Goal: Transaction & Acquisition: Purchase product/service

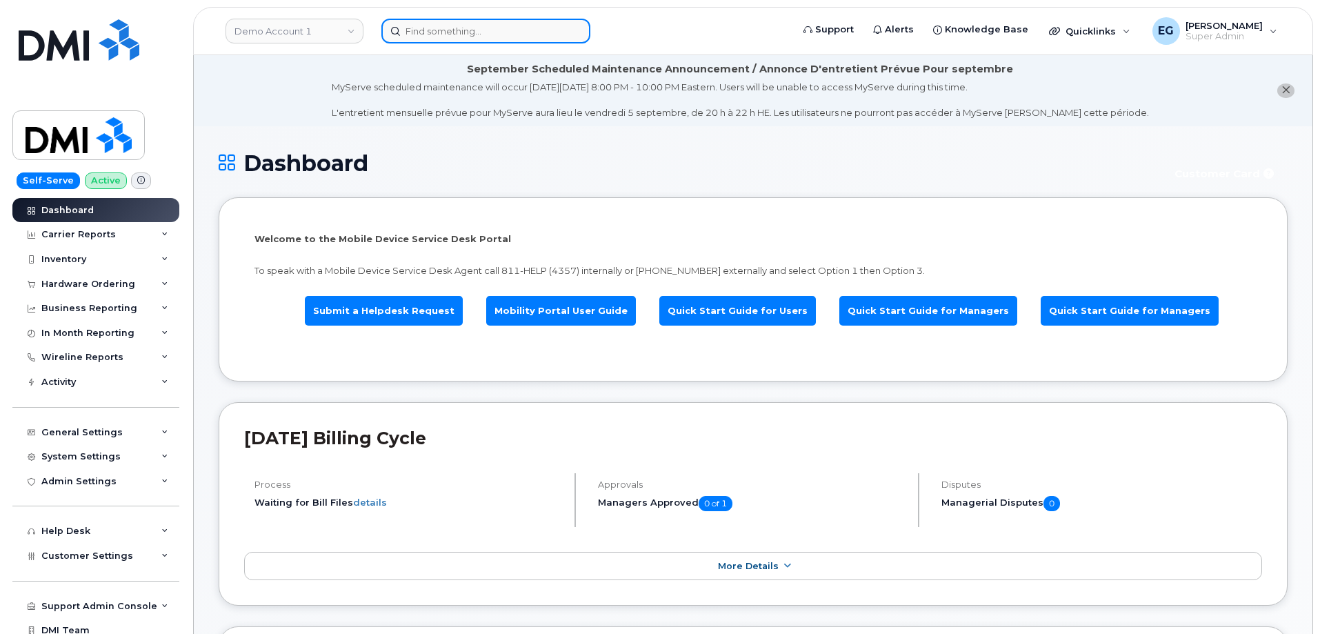
click at [489, 23] on input at bounding box center [485, 31] width 209 height 25
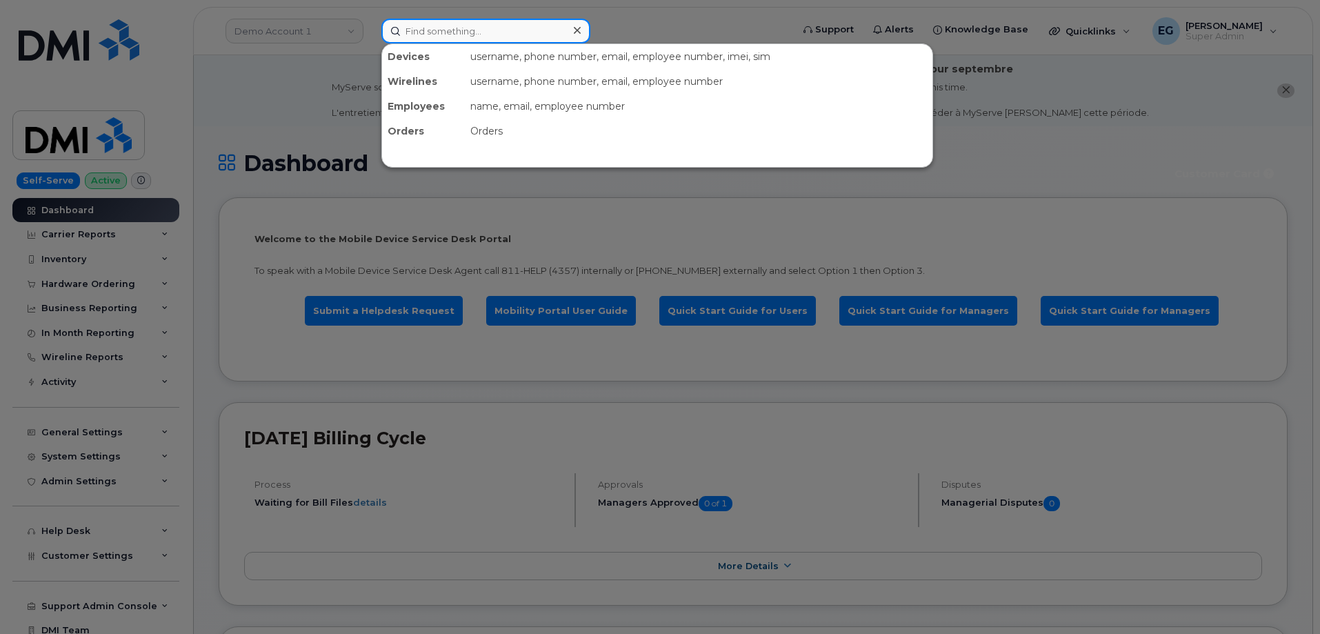
paste input "299101"
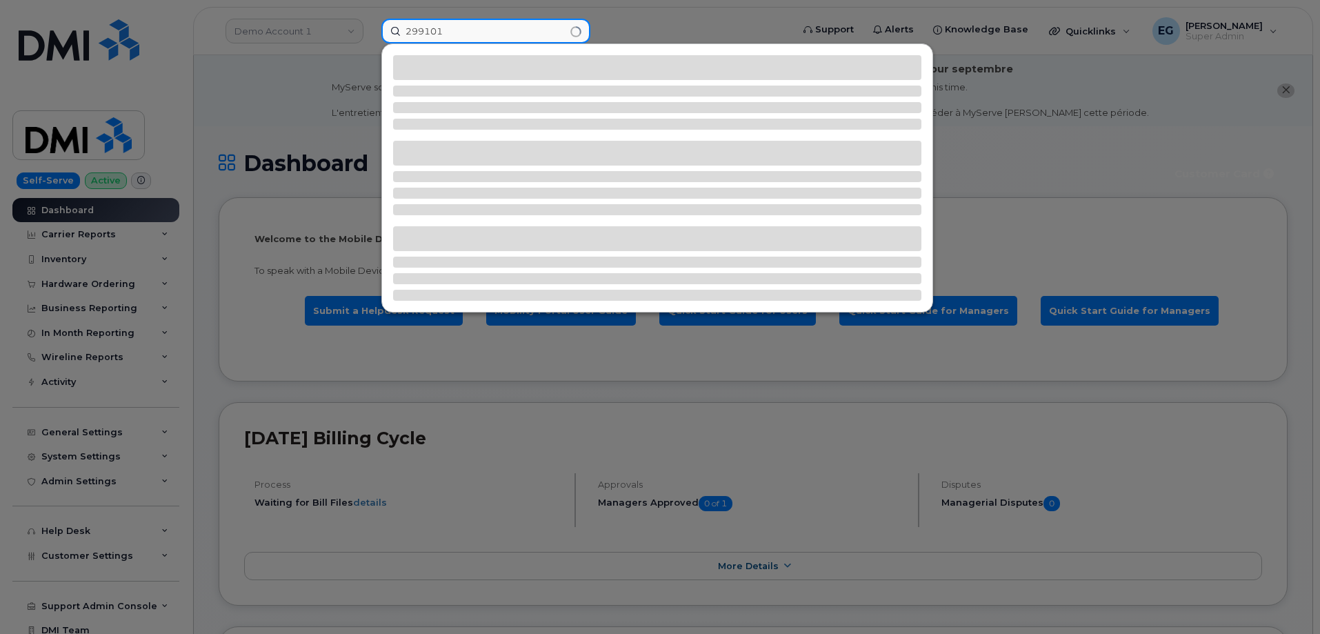
type input "299101"
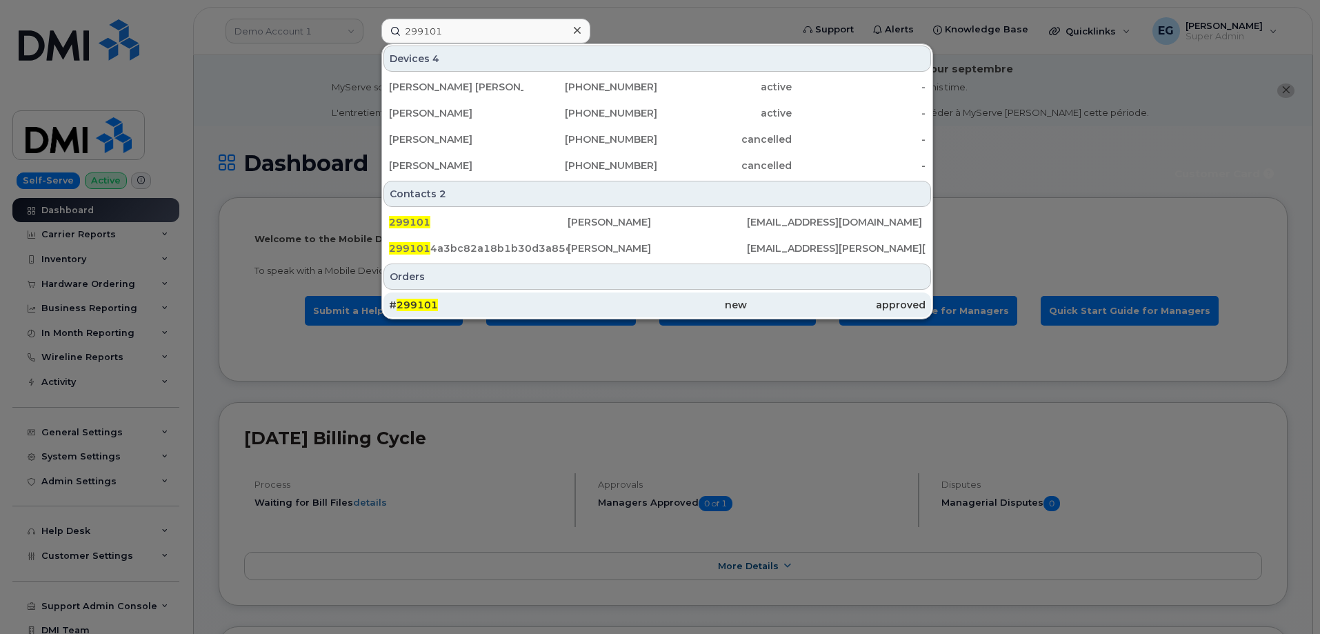
click at [406, 304] on span "299101" at bounding box center [417, 305] width 41 height 12
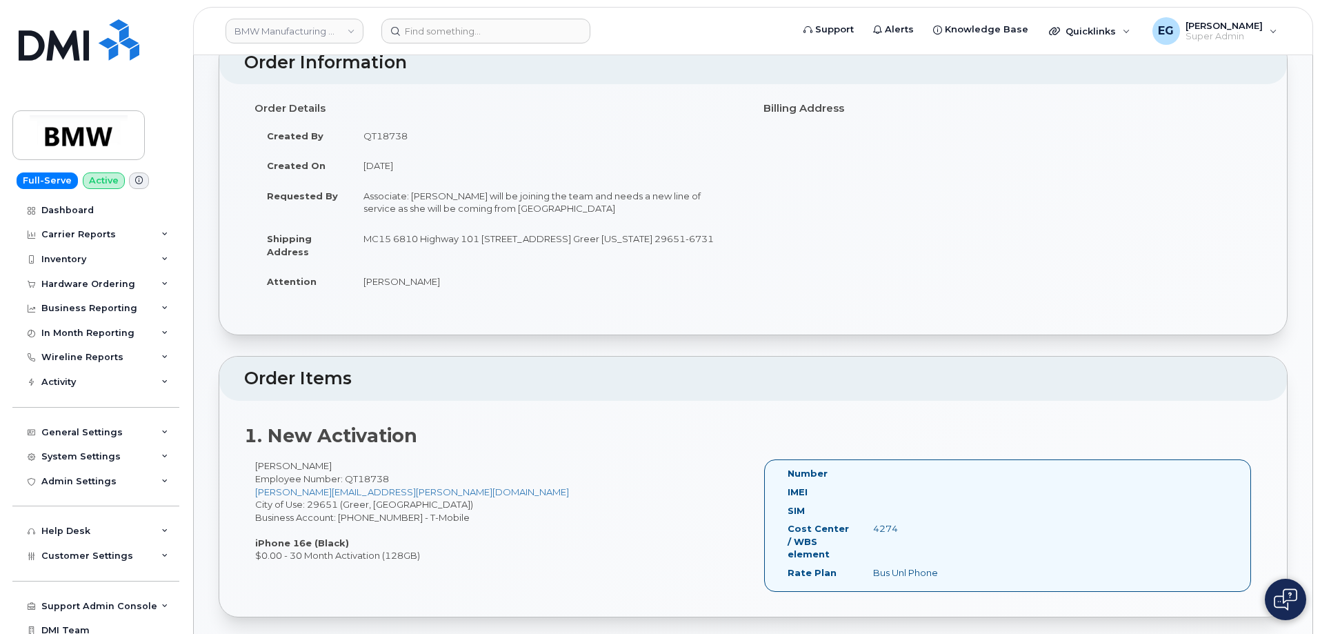
scroll to position [138, 0]
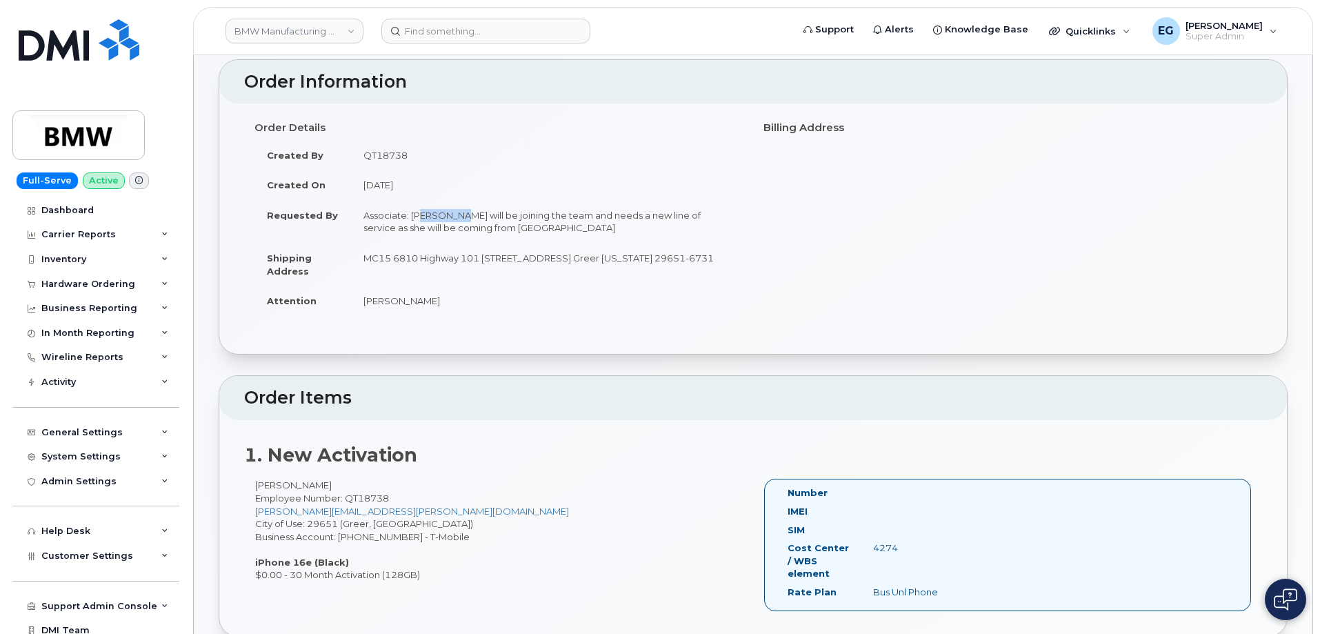
drag, startPoint x: 423, startPoint y: 219, endPoint x: 458, endPoint y: 221, distance: 35.3
click at [458, 221] on td "Associate: [PERSON_NAME] will be joining the team and needs a new line of servi…" at bounding box center [547, 221] width 392 height 43
click at [500, 229] on td "Associate: [PERSON_NAME] will be joining the team and needs a new line of servi…" at bounding box center [547, 221] width 392 height 43
drag, startPoint x: 503, startPoint y: 217, endPoint x: 410, endPoint y: 214, distance: 93.9
click at [410, 214] on td "Associate: [PERSON_NAME] will be joining the team and needs a new line of servi…" at bounding box center [547, 221] width 392 height 43
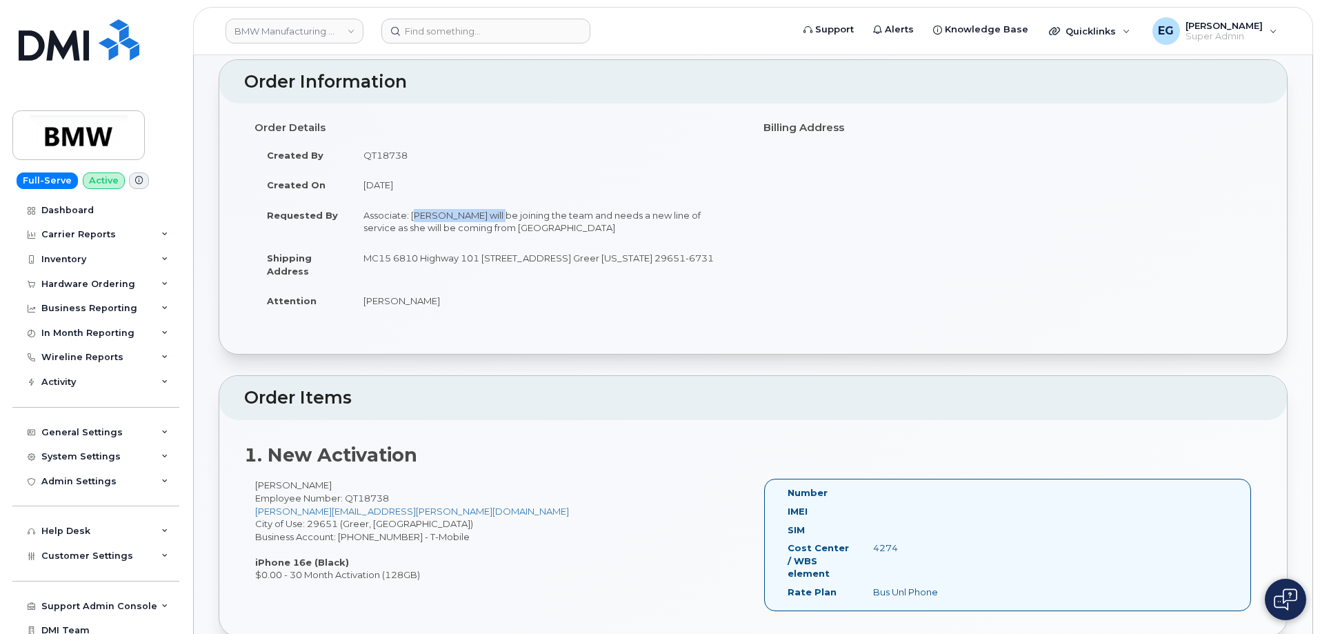
copy td "[PERSON_NAME]"
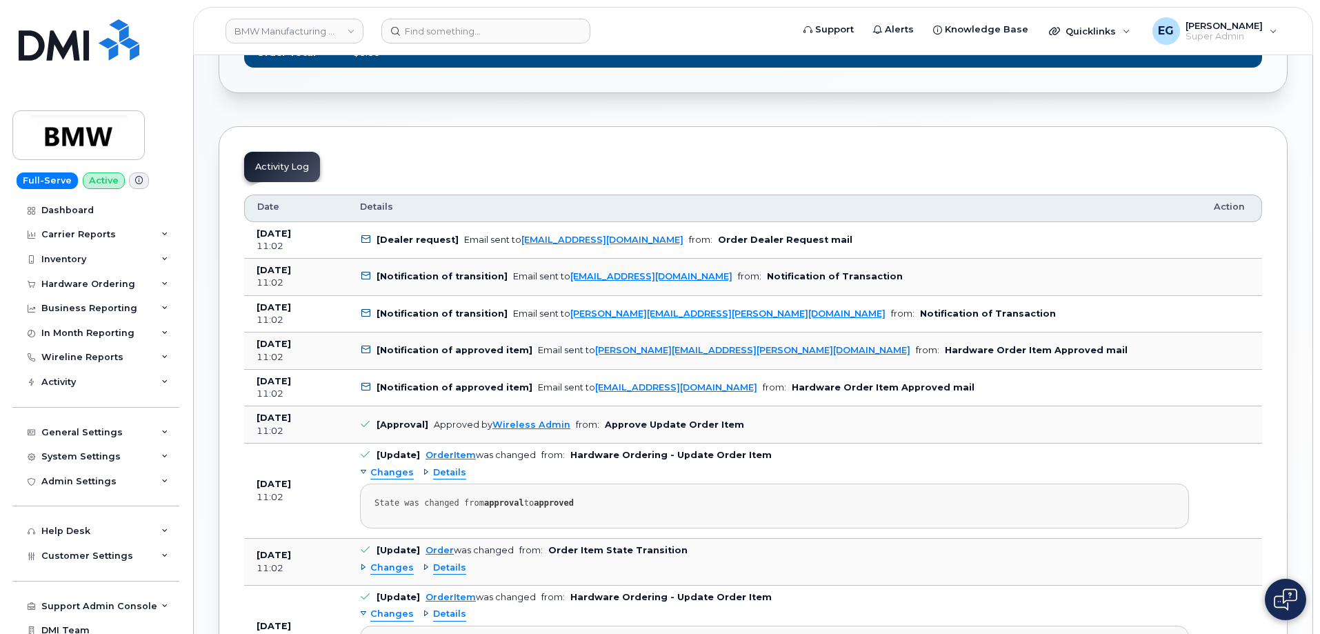
scroll to position [897, 0]
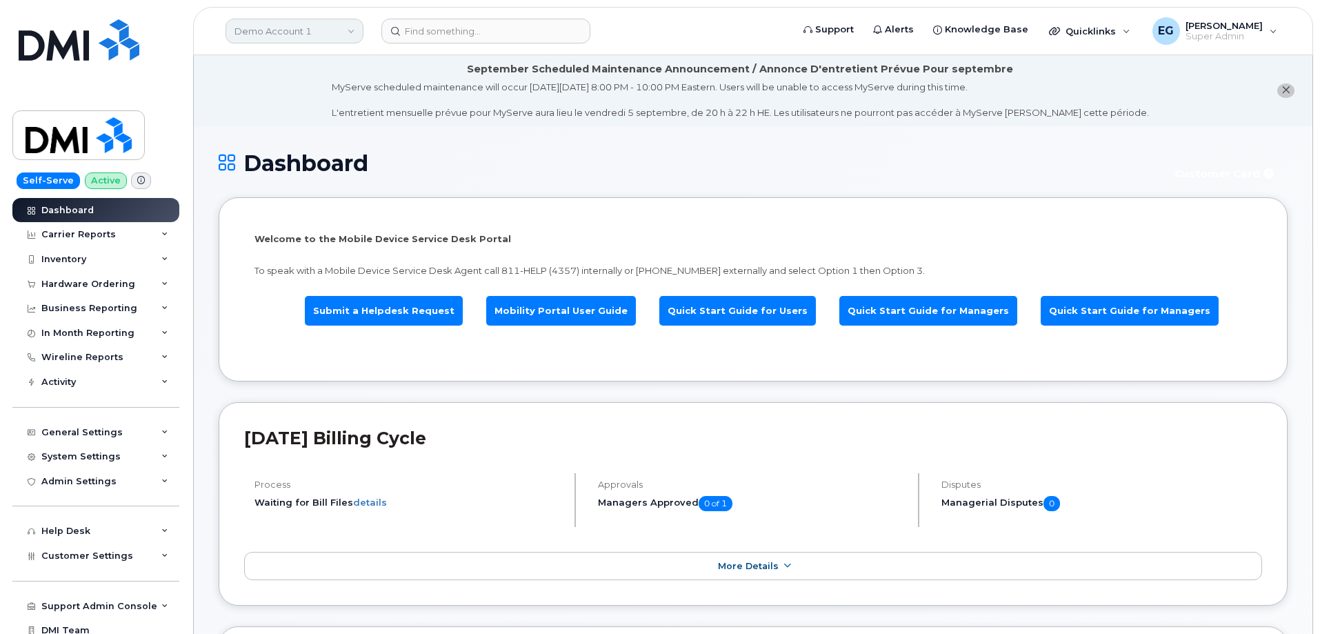
click at [299, 30] on link "Demo Account 1" at bounding box center [295, 31] width 138 height 25
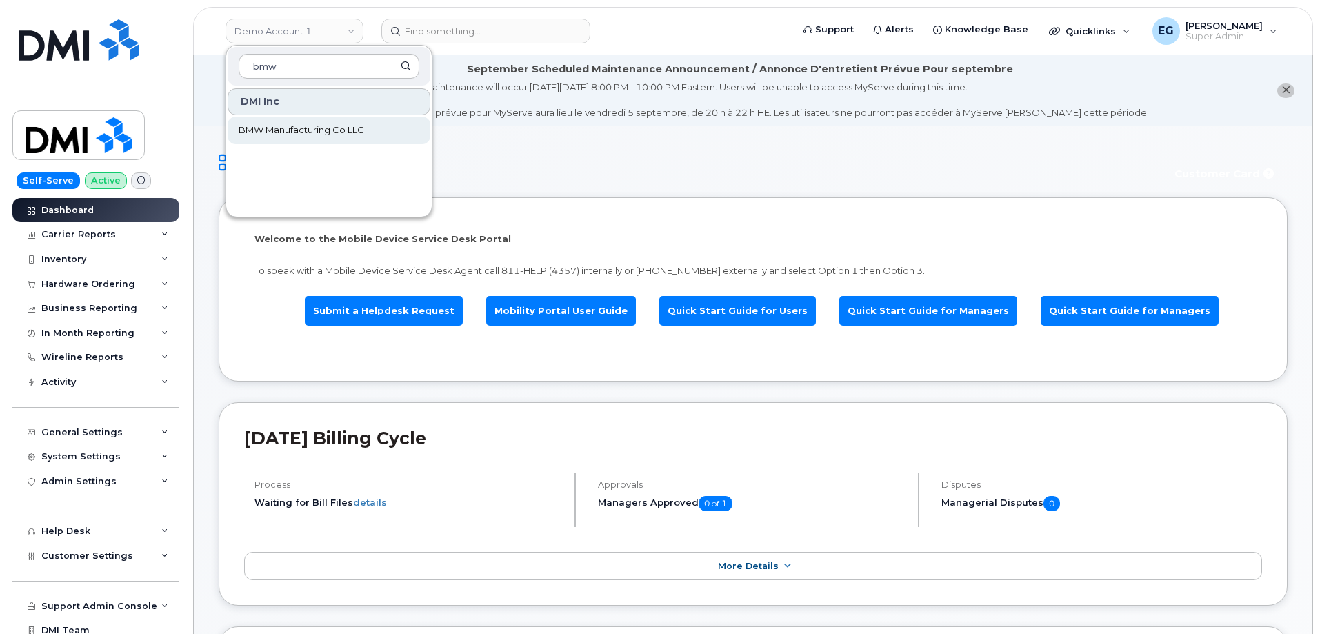
type input "bmw"
click at [280, 123] on span "BMW Manufacturing Co LLC" at bounding box center [302, 130] width 126 height 14
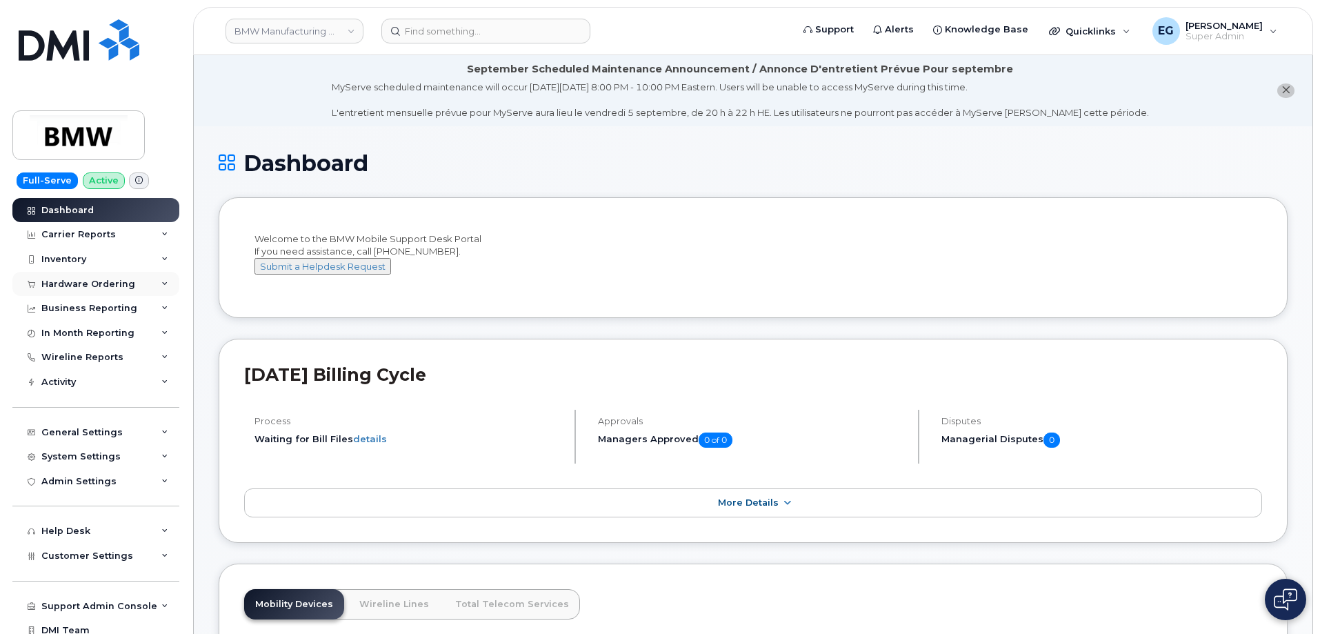
click at [101, 277] on div "Hardware Ordering" at bounding box center [95, 284] width 167 height 25
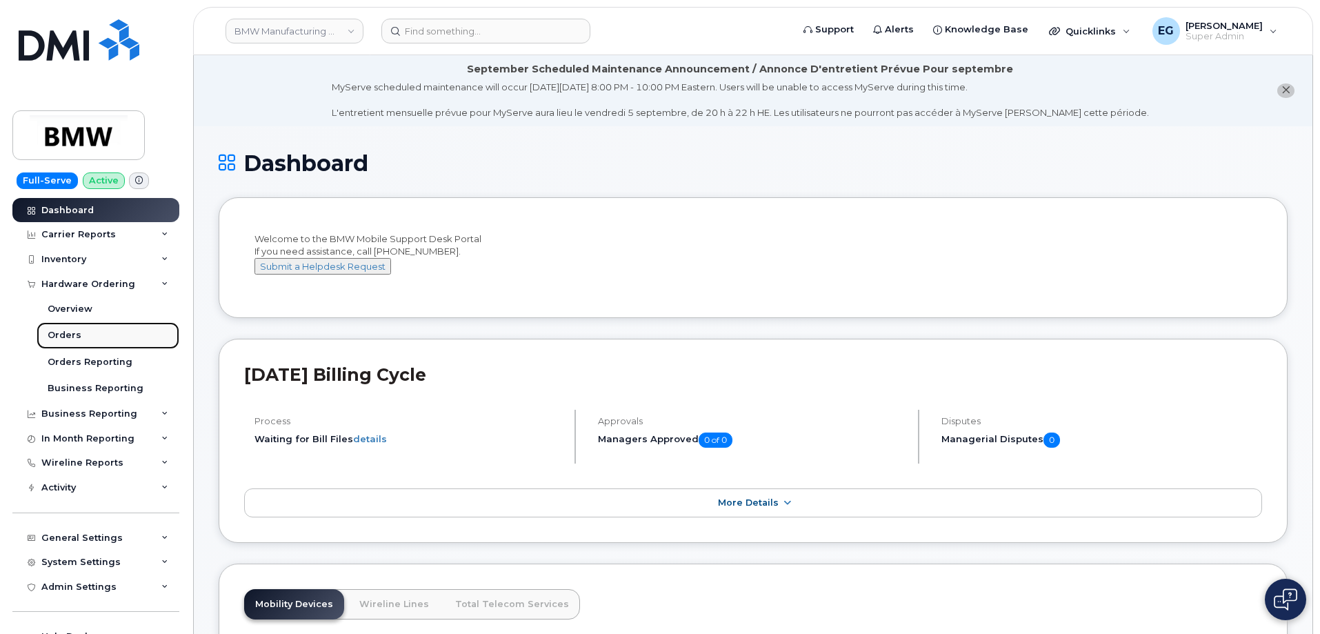
click at [70, 339] on div "Orders" at bounding box center [65, 335] width 34 height 12
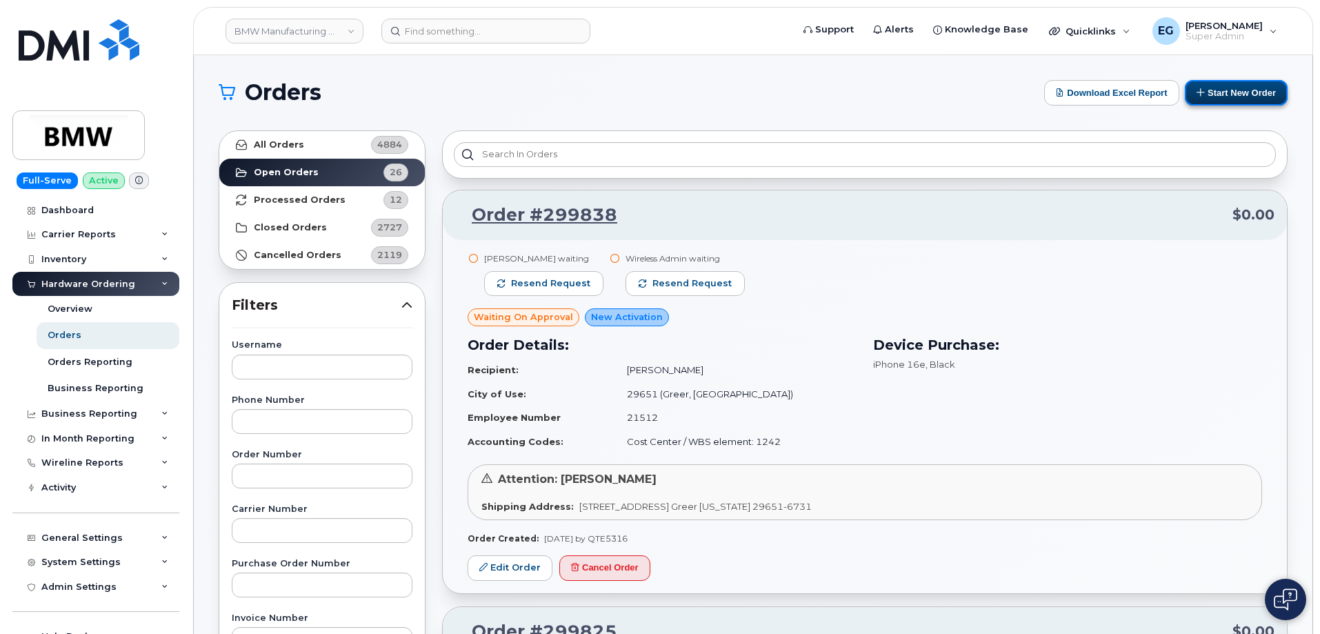
click at [1250, 97] on button "Start New Order" at bounding box center [1236, 93] width 103 height 26
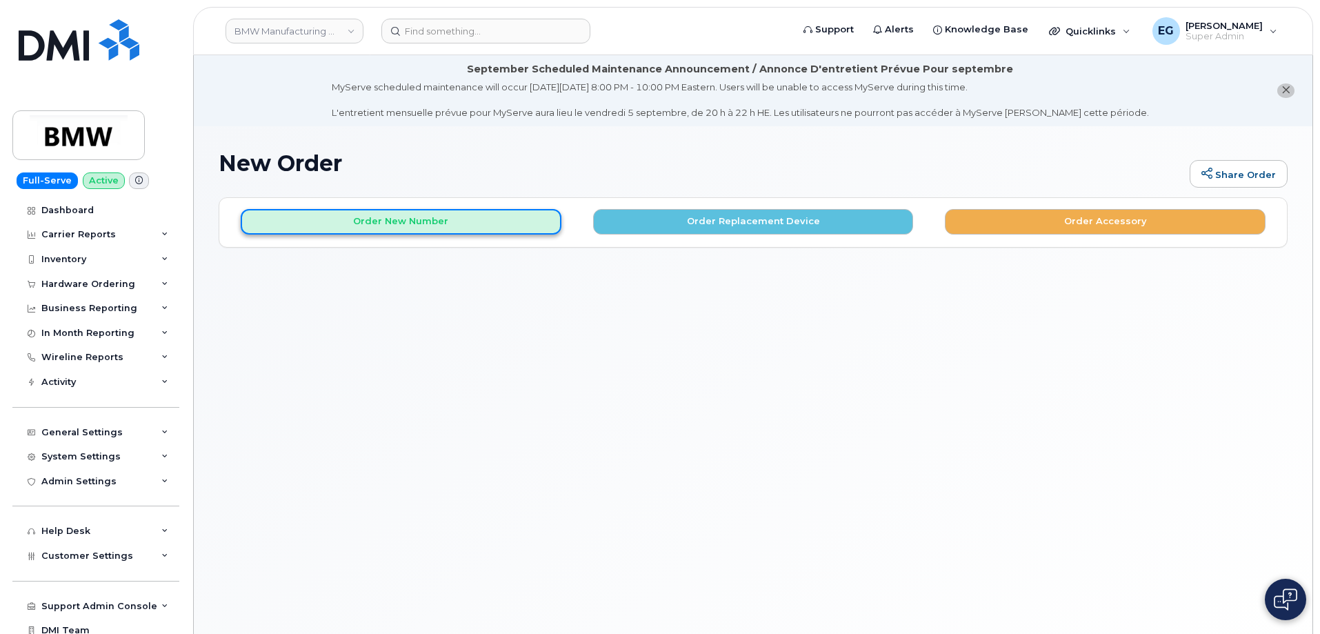
click at [453, 228] on button "Order New Number" at bounding box center [401, 222] width 321 height 26
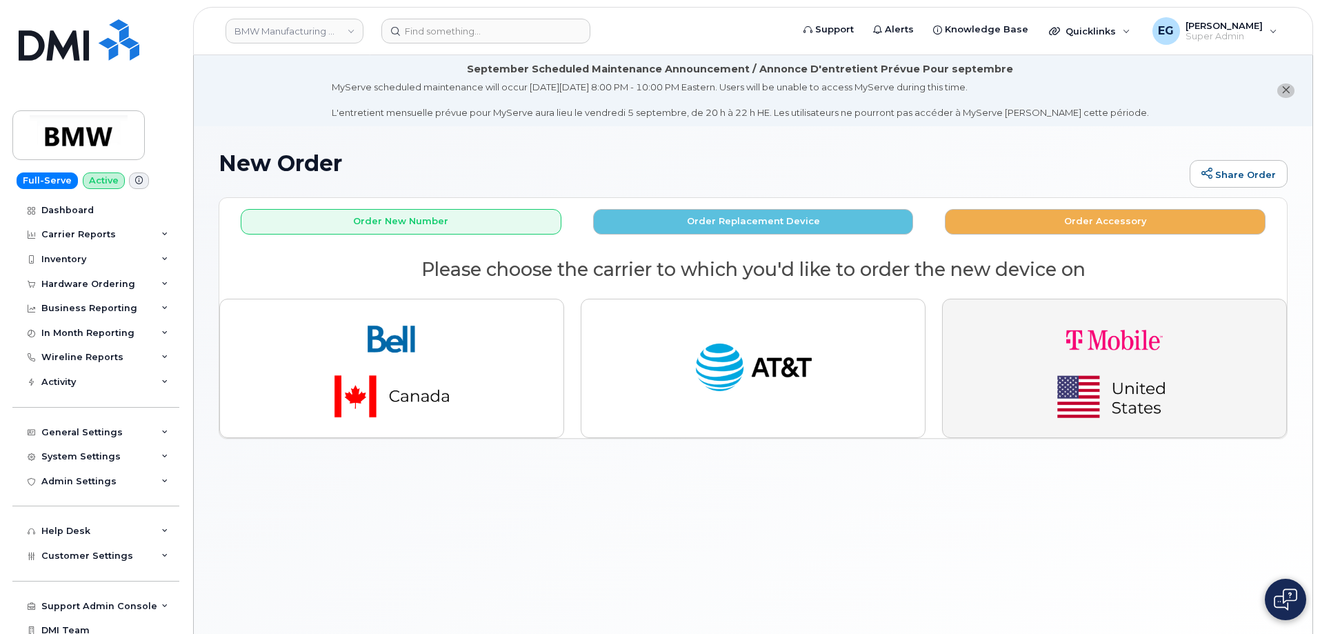
click at [1111, 344] on img "button" at bounding box center [1114, 368] width 193 height 116
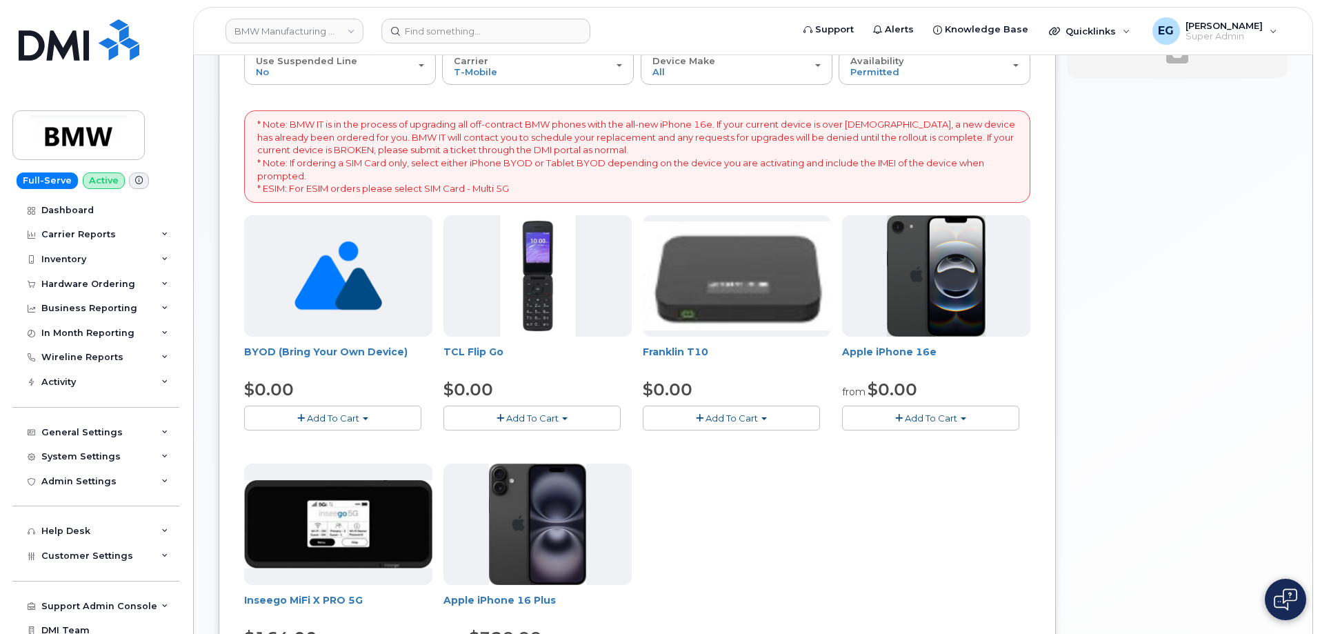
scroll to position [69, 0]
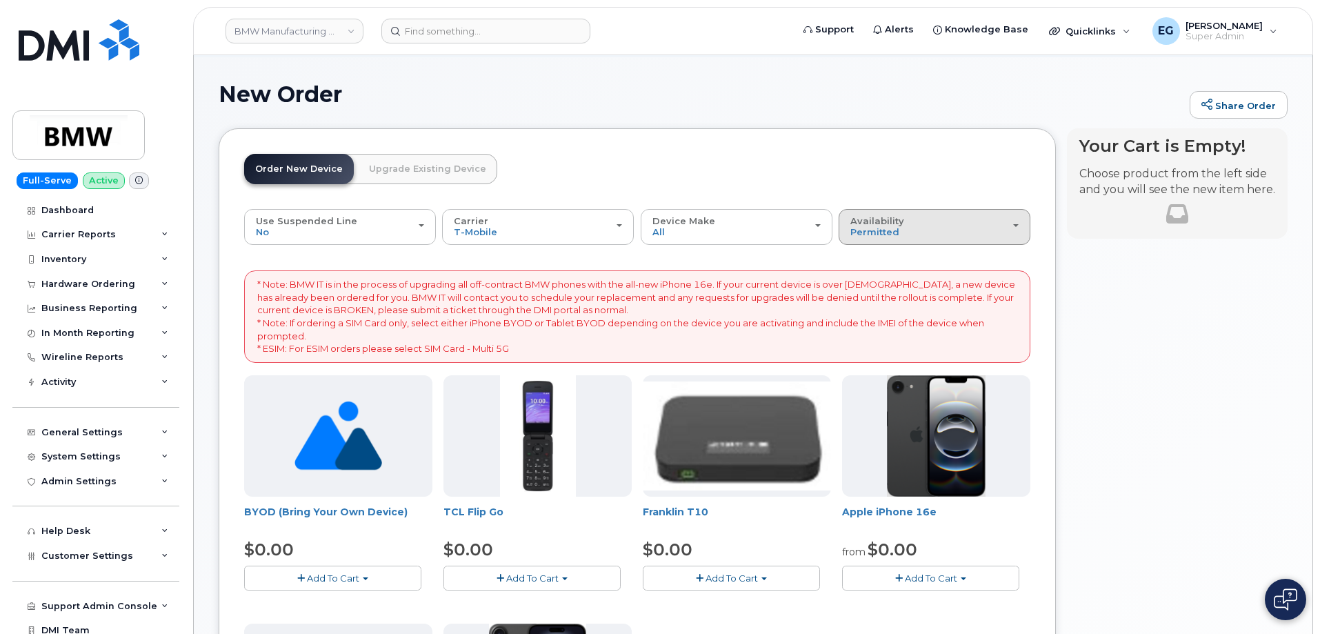
click at [972, 230] on div "Availability Permitted All" at bounding box center [934, 226] width 168 height 21
click at [900, 285] on div "All" at bounding box center [934, 281] width 185 height 17
drag, startPoint x: 906, startPoint y: 236, endPoint x: 875, endPoint y: 247, distance: 32.3
click at [906, 234] on div "Availability Permitted All" at bounding box center [934, 226] width 168 height 21
click at [863, 281] on label "All" at bounding box center [856, 281] width 29 height 17
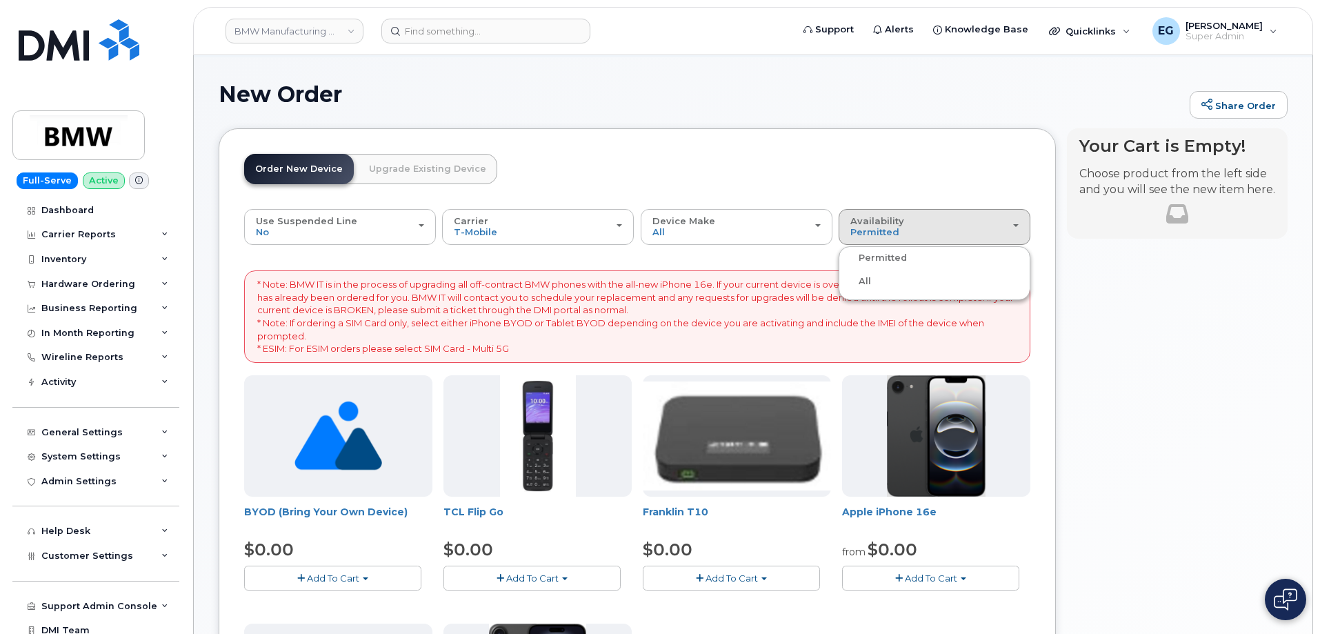
click at [0, 0] on input "All" at bounding box center [0, 0] width 0 height 0
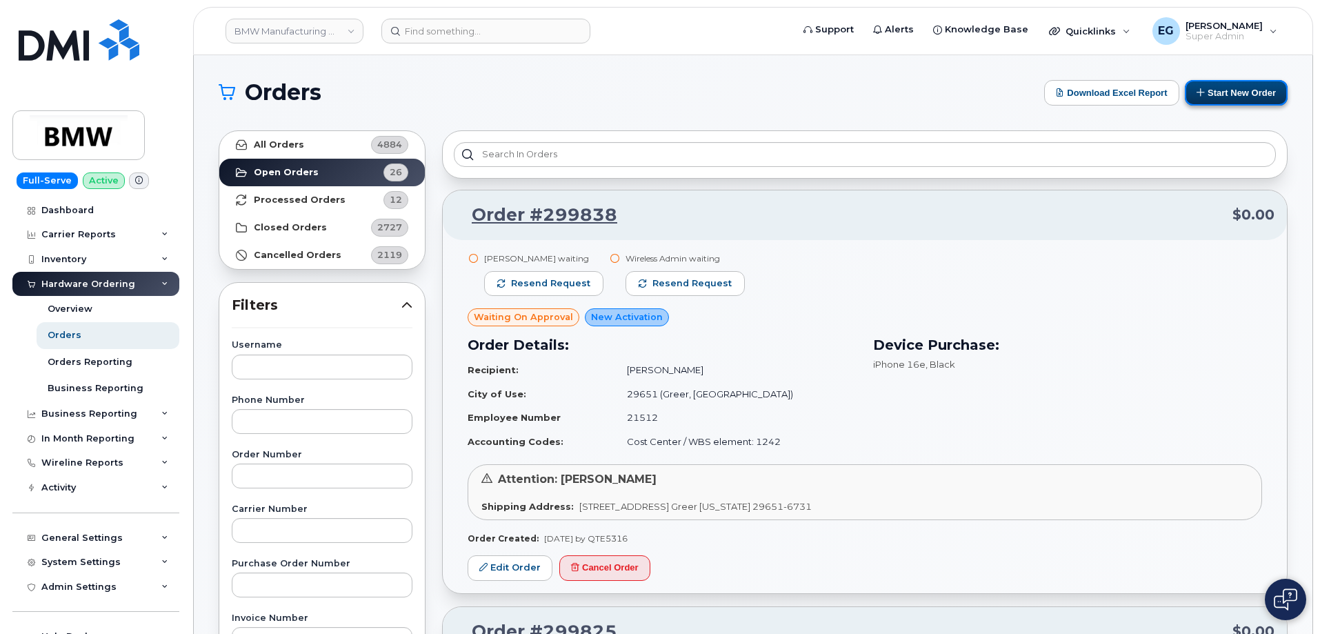
click at [1257, 92] on button "Start New Order" at bounding box center [1236, 93] width 103 height 26
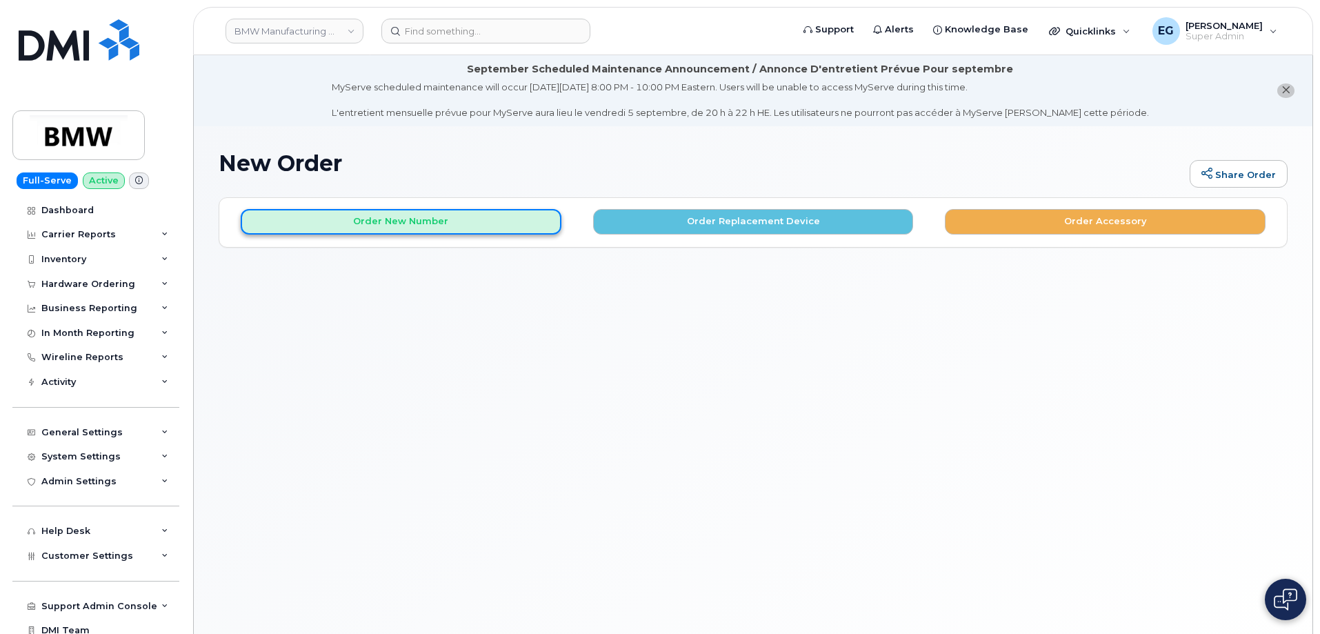
click at [503, 226] on button "Order New Number" at bounding box center [401, 222] width 321 height 26
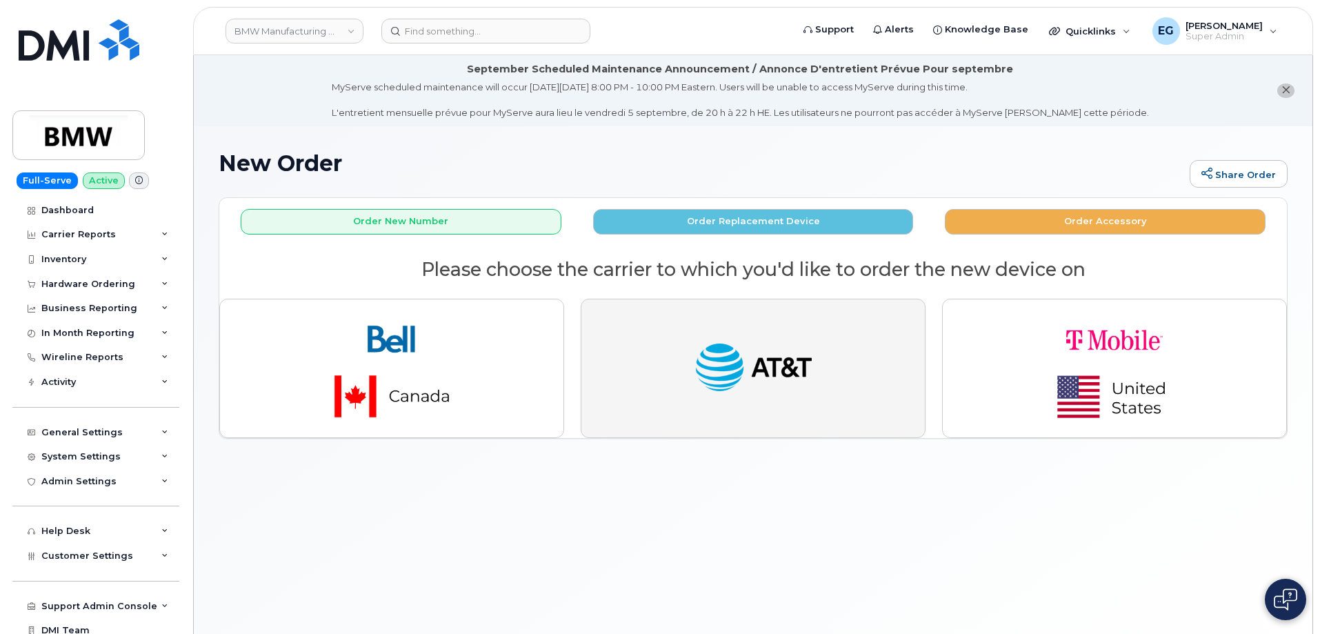
click at [679, 339] on button "button" at bounding box center [753, 368] width 345 height 139
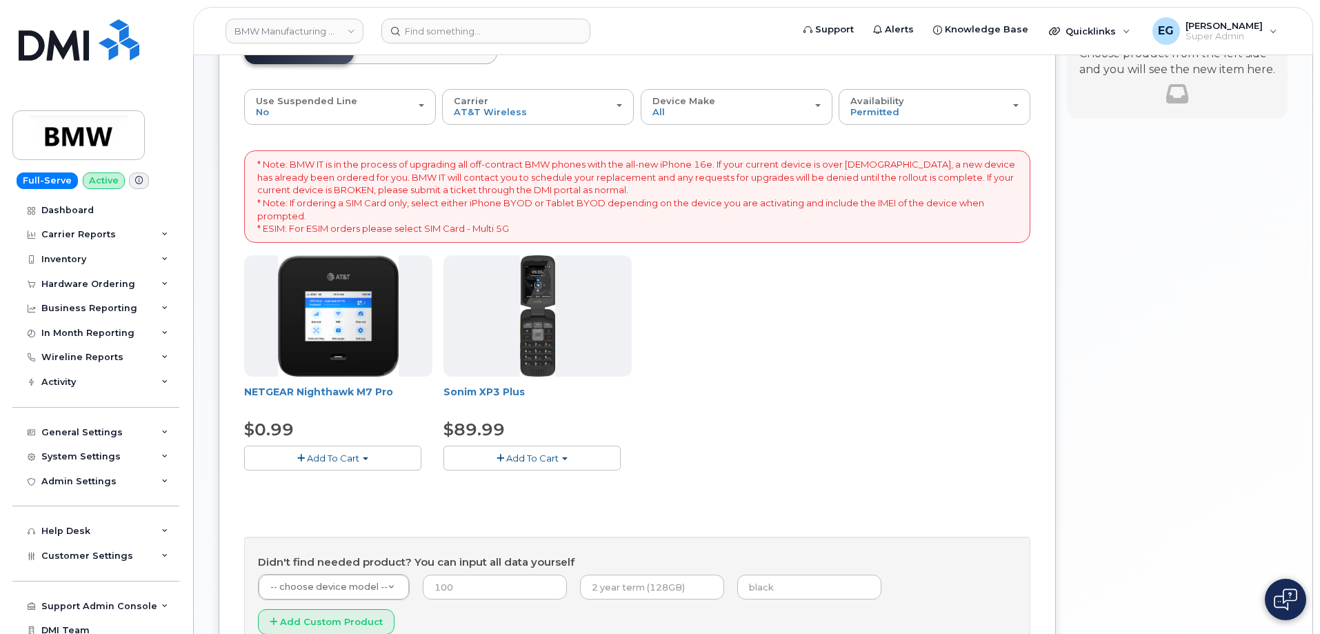
scroll to position [207, 0]
